Goal: Information Seeking & Learning: Learn about a topic

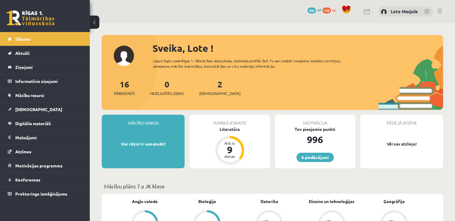
click at [328, 10] on span "738" at bounding box center [327, 10] width 8 height 6
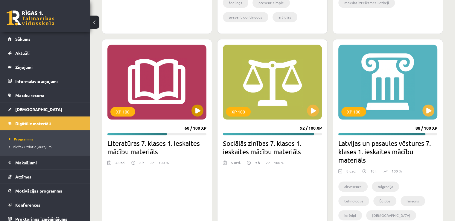
scroll to position [539, 0]
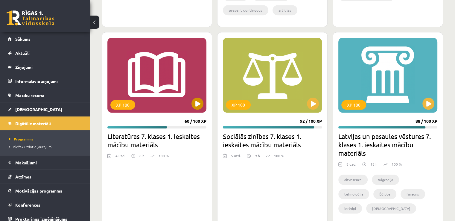
click at [164, 79] on div "XP 100" at bounding box center [156, 75] width 99 height 75
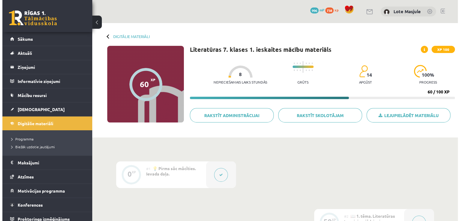
scroll to position [120, 0]
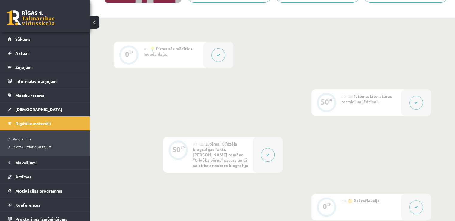
click at [419, 100] on button at bounding box center [417, 103] width 14 height 14
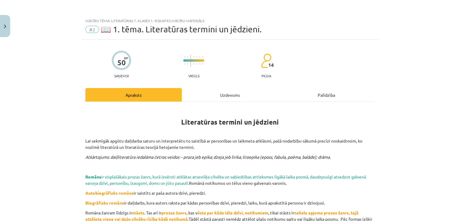
click at [241, 95] on div "Uzdevums" at bounding box center [230, 94] width 96 height 13
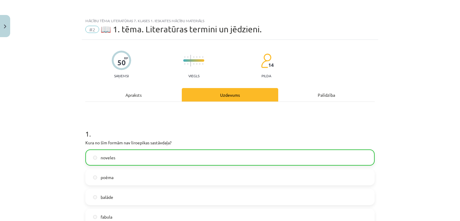
scroll to position [15, 0]
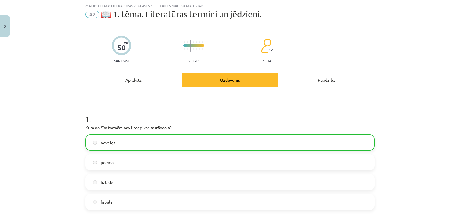
click at [127, 84] on div "Apraksts" at bounding box center [133, 79] width 96 height 13
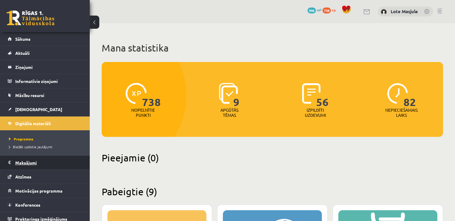
scroll to position [539, 0]
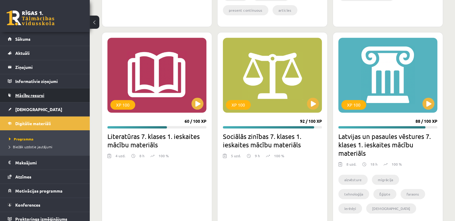
click at [43, 91] on link "Mācību resursi" at bounding box center [45, 95] width 75 height 14
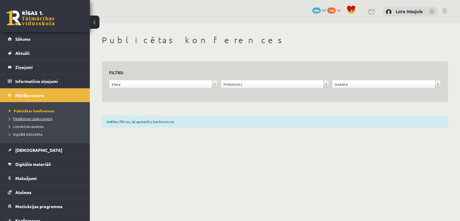
click at [28, 117] on span "Pieslēgties Uzdevumiem" at bounding box center [30, 118] width 43 height 5
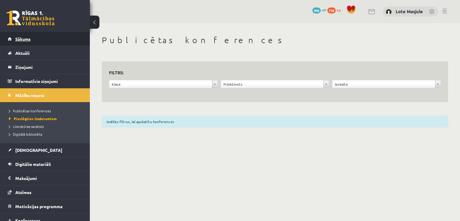
click at [54, 38] on link "Sākums" at bounding box center [45, 39] width 75 height 14
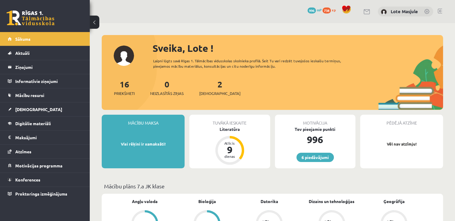
click at [327, 10] on span "738" at bounding box center [327, 10] width 8 height 6
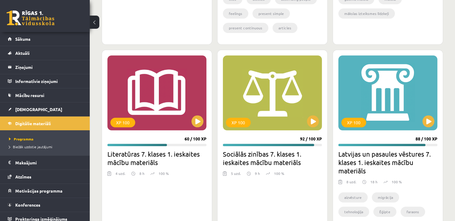
scroll to position [539, 0]
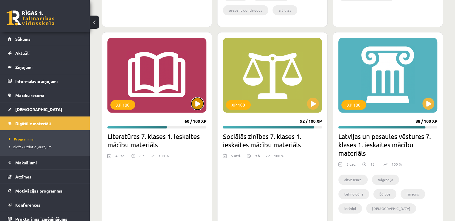
click at [195, 105] on button at bounding box center [198, 104] width 12 height 12
click at [168, 87] on div "XP 100" at bounding box center [156, 75] width 99 height 75
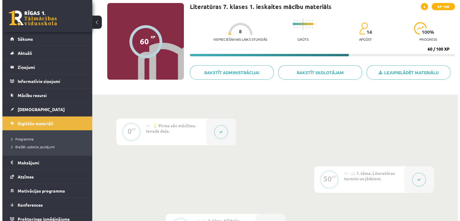
scroll to position [60, 0]
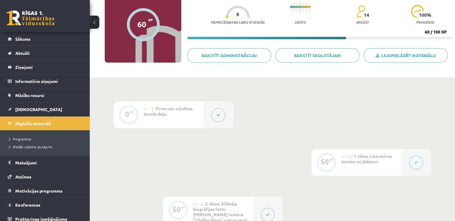
click at [415, 166] on button at bounding box center [417, 163] width 14 height 14
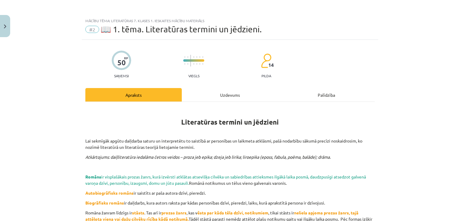
click at [235, 91] on div "Uzdevums" at bounding box center [230, 94] width 96 height 13
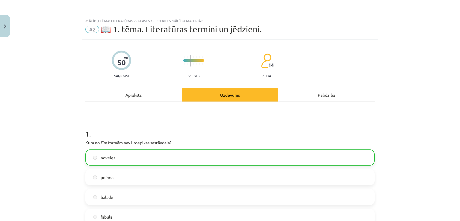
scroll to position [15, 0]
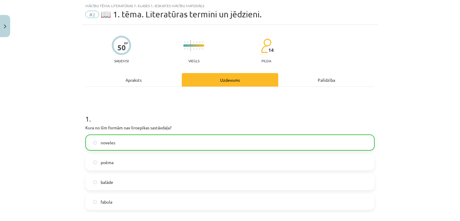
click at [154, 81] on div "Apraksts" at bounding box center [133, 79] width 96 height 13
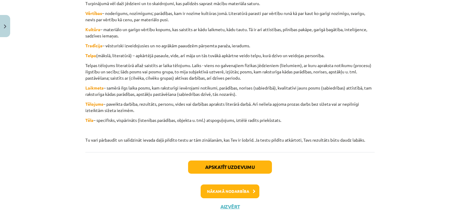
scroll to position [268, 0]
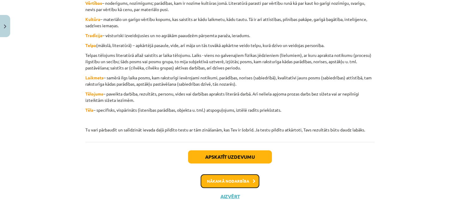
click at [237, 178] on button "Nākamā nodarbība" at bounding box center [230, 181] width 59 height 14
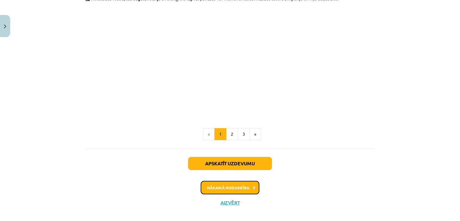
scroll to position [574, 0]
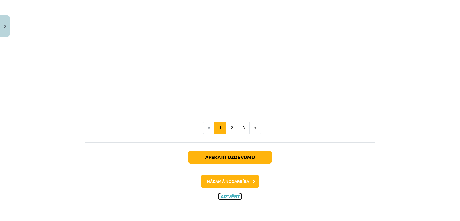
click at [225, 195] on button "Aizvērt" at bounding box center [230, 196] width 23 height 6
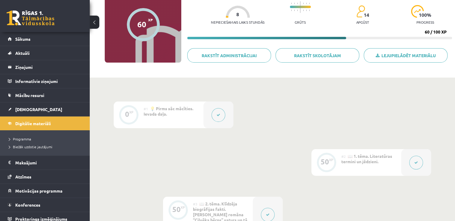
click at [412, 160] on button at bounding box center [417, 163] width 14 height 14
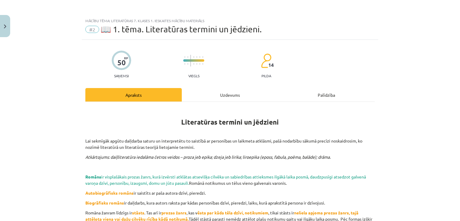
click at [219, 95] on div "Uzdevums" at bounding box center [230, 94] width 96 height 13
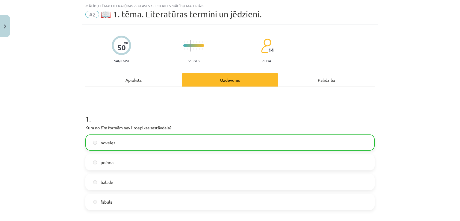
click at [129, 84] on div "Apraksts" at bounding box center [133, 79] width 96 height 13
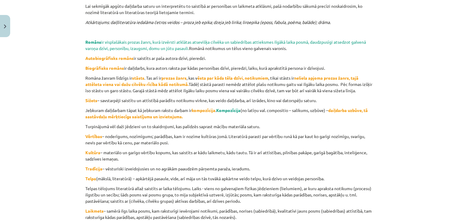
scroll to position [195, 0]
